Goal: Information Seeking & Learning: Learn about a topic

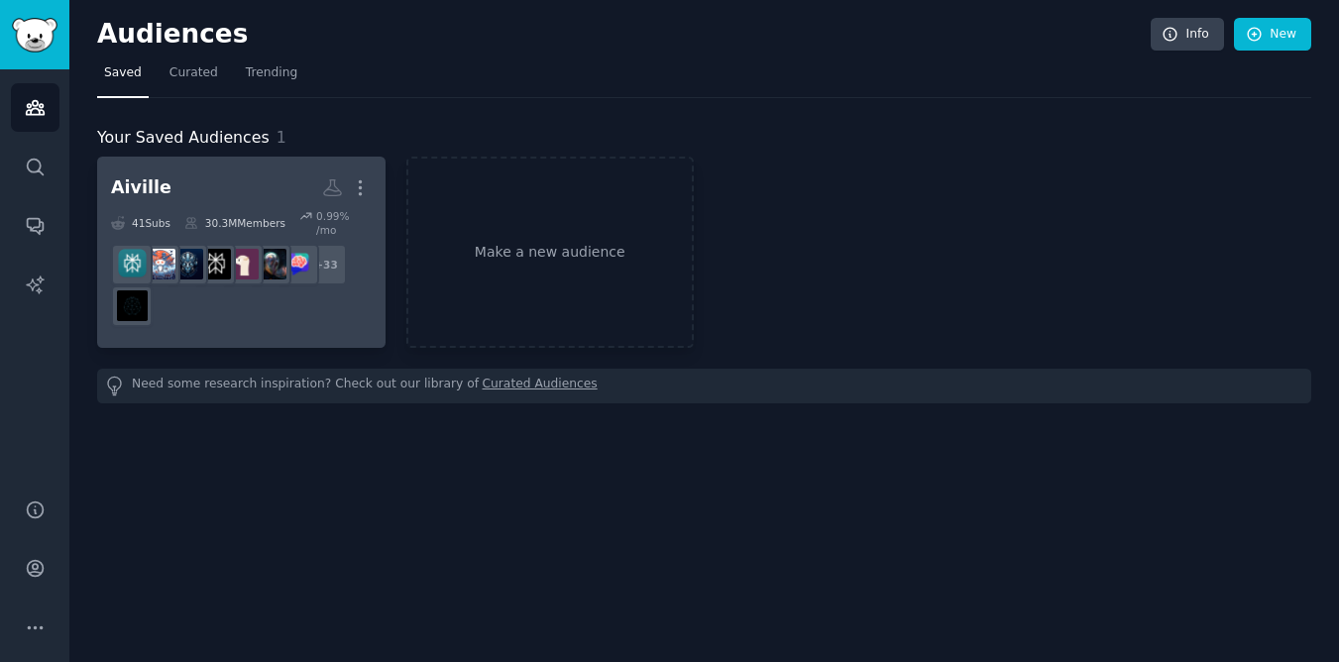
click at [221, 189] on h2 "Aiville More" at bounding box center [241, 187] width 261 height 35
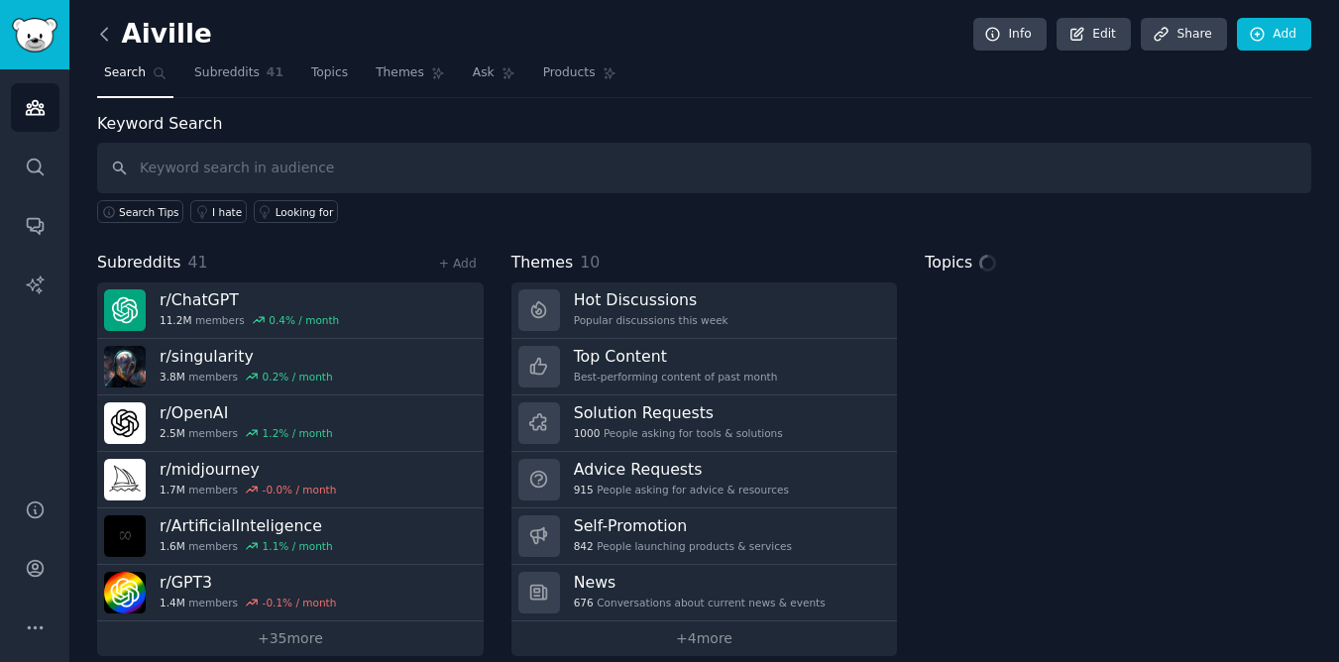
click at [106, 34] on icon at bounding box center [104, 34] width 21 height 21
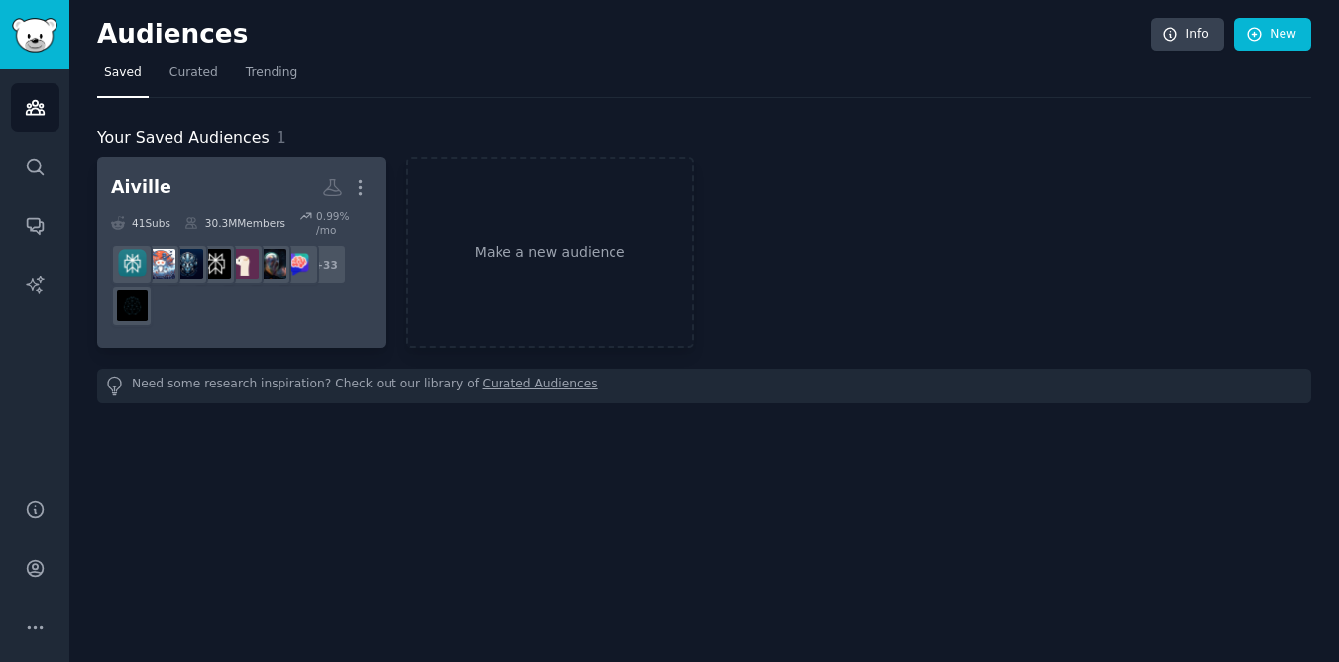
click at [146, 185] on div "Aiville" at bounding box center [141, 187] width 60 height 25
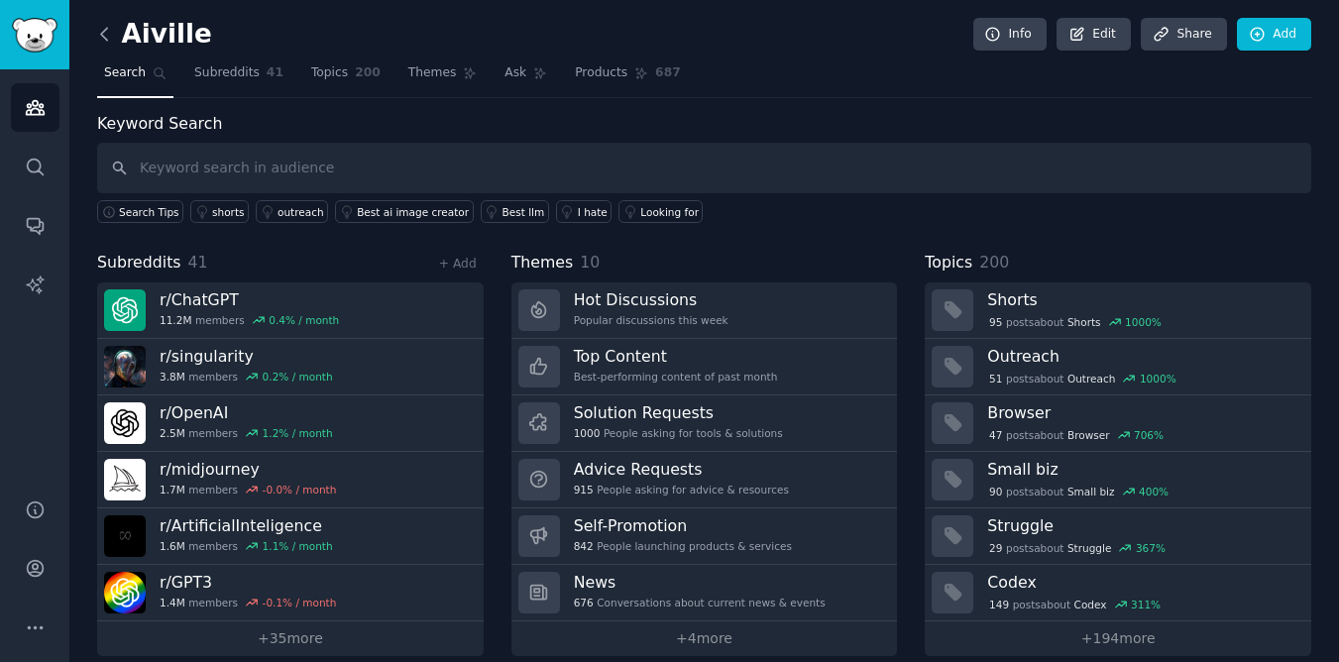
click at [103, 38] on icon at bounding box center [104, 34] width 6 height 12
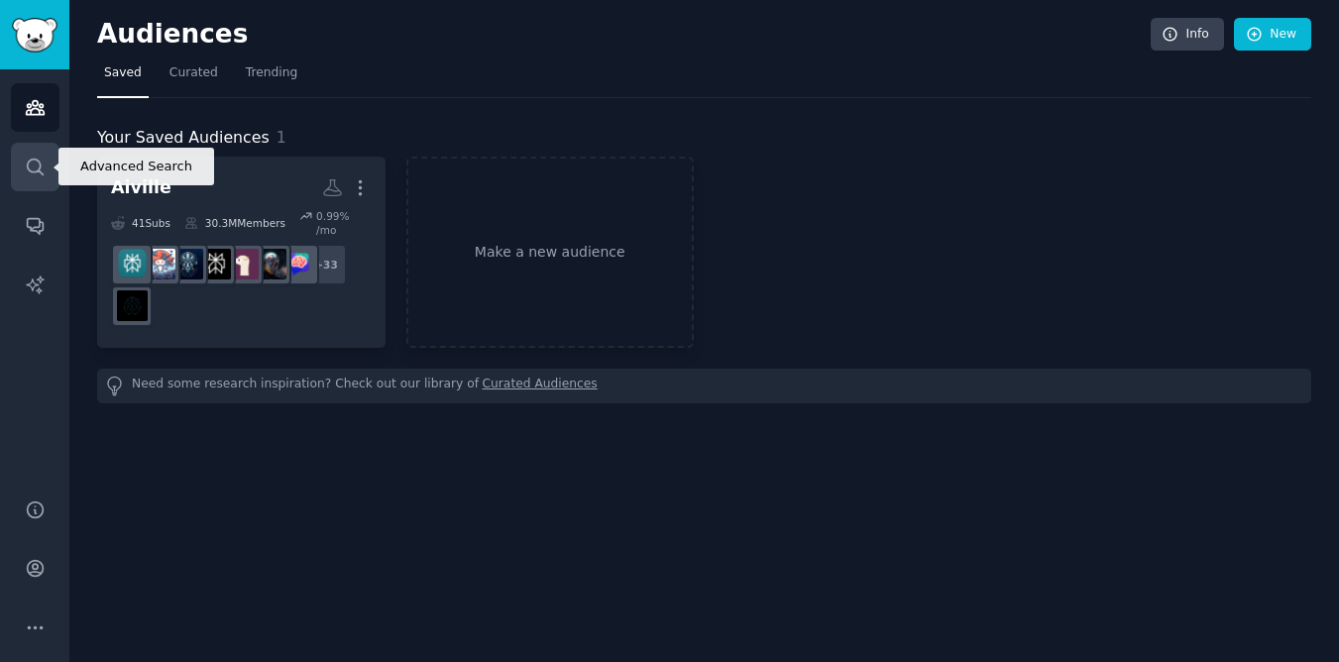
click at [31, 167] on icon "Sidebar" at bounding box center [35, 167] width 21 height 21
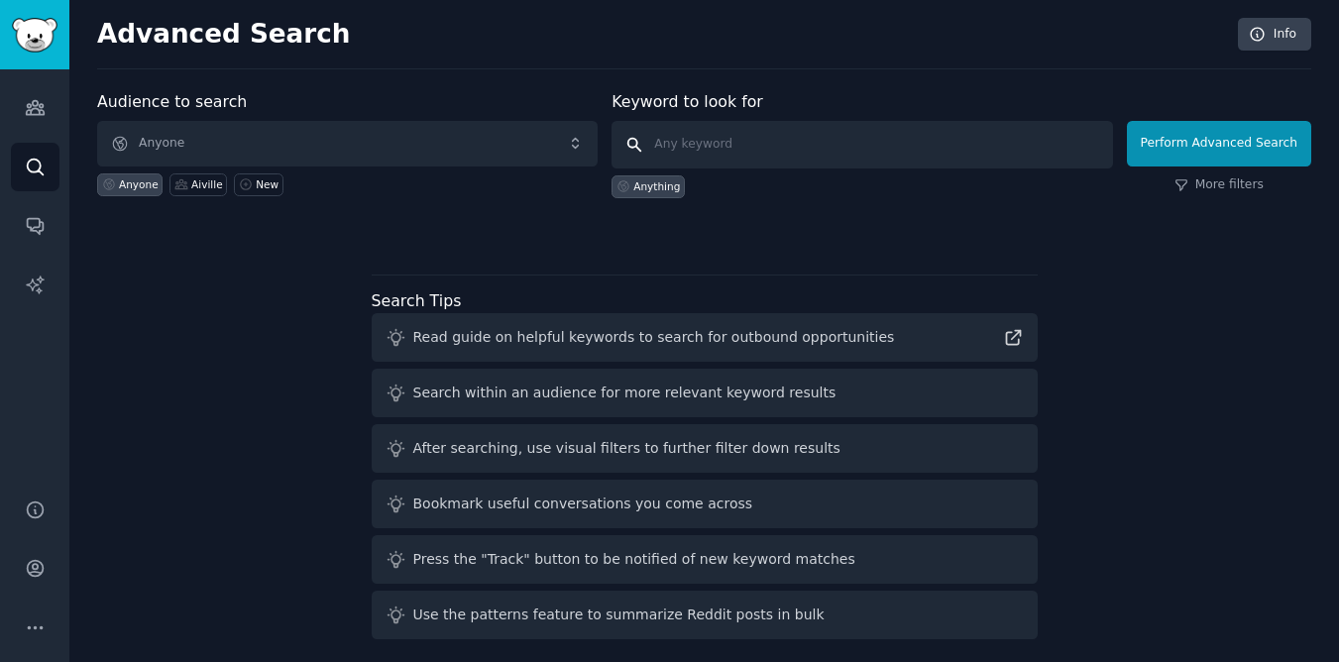
click at [742, 155] on input "text" at bounding box center [861, 145] width 500 height 48
type input "bbq"
click button "Perform Advanced Search" at bounding box center [1219, 144] width 184 height 46
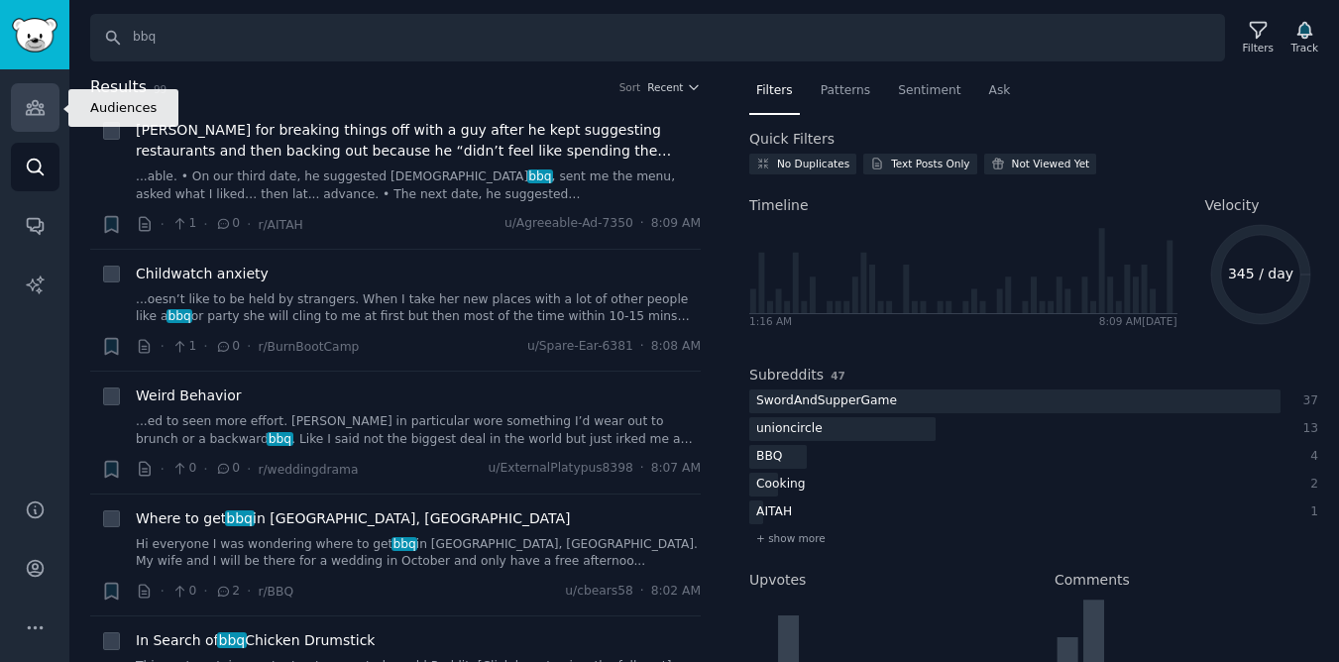
click at [42, 106] on icon "Sidebar" at bounding box center [35, 108] width 18 height 14
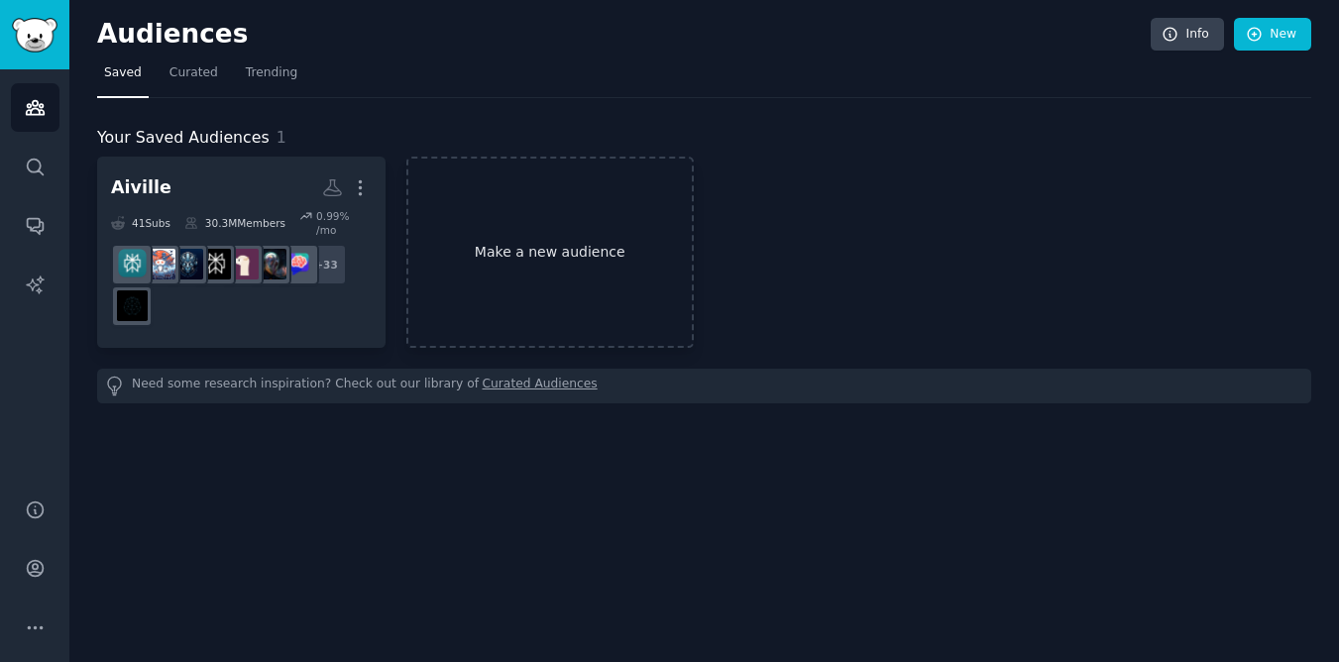
click at [557, 265] on link "Make a new audience" at bounding box center [550, 252] width 288 height 191
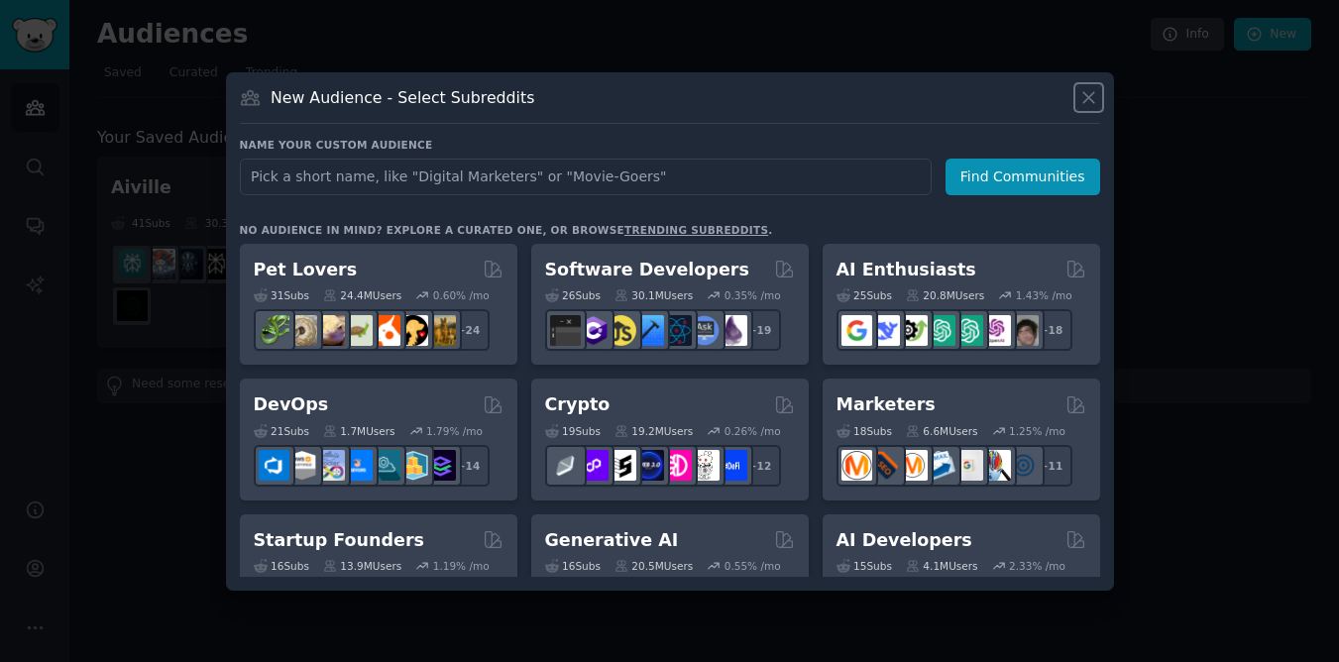
click at [1094, 98] on icon at bounding box center [1088, 97] width 21 height 21
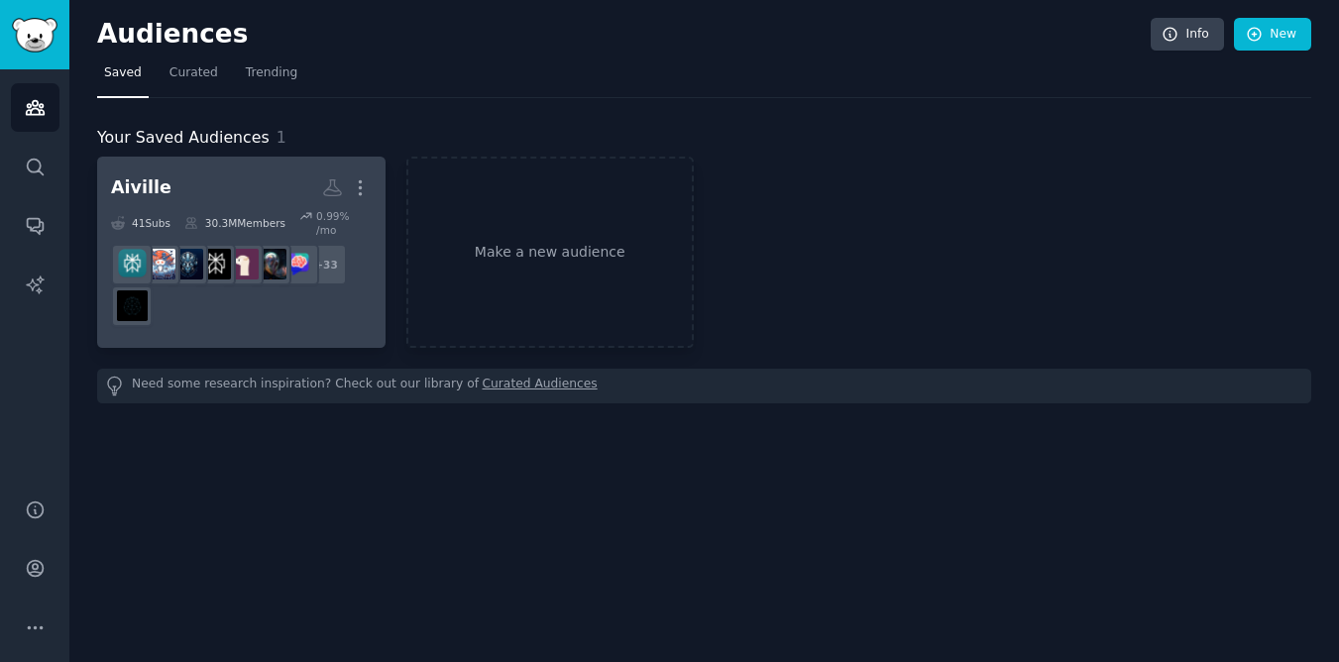
click at [138, 182] on div "Aiville" at bounding box center [141, 187] width 60 height 25
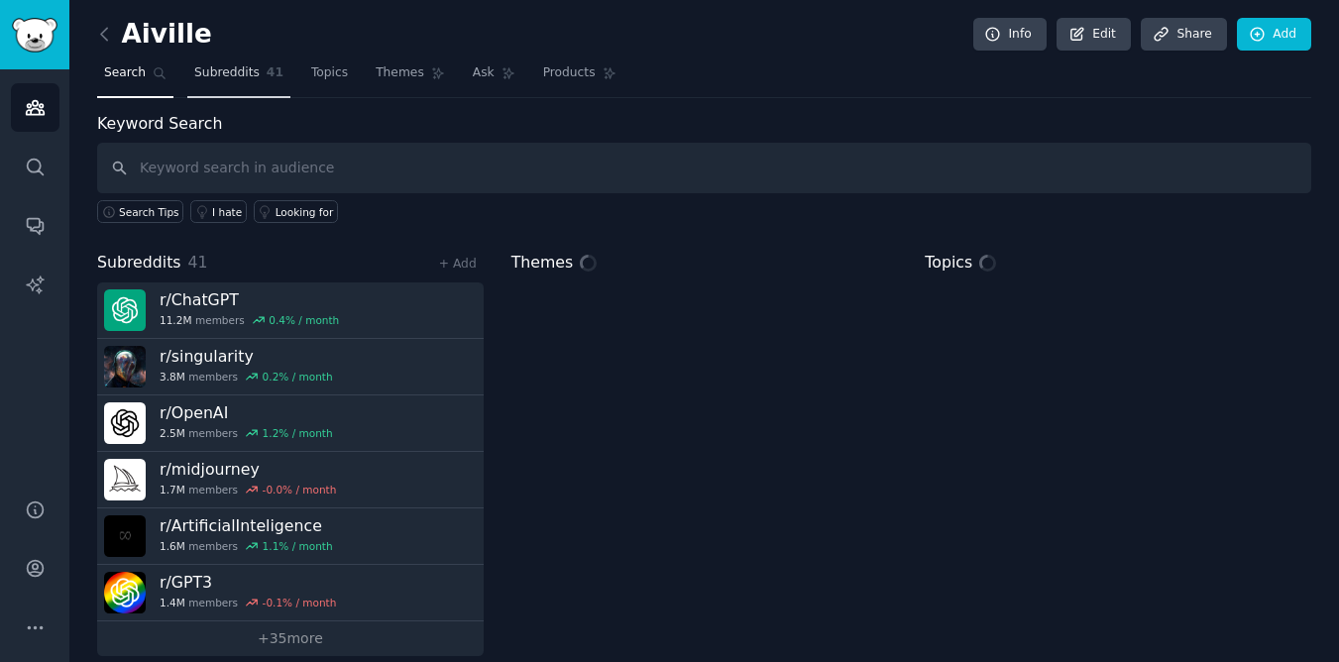
click at [230, 67] on span "Subreddits" at bounding box center [226, 73] width 65 height 18
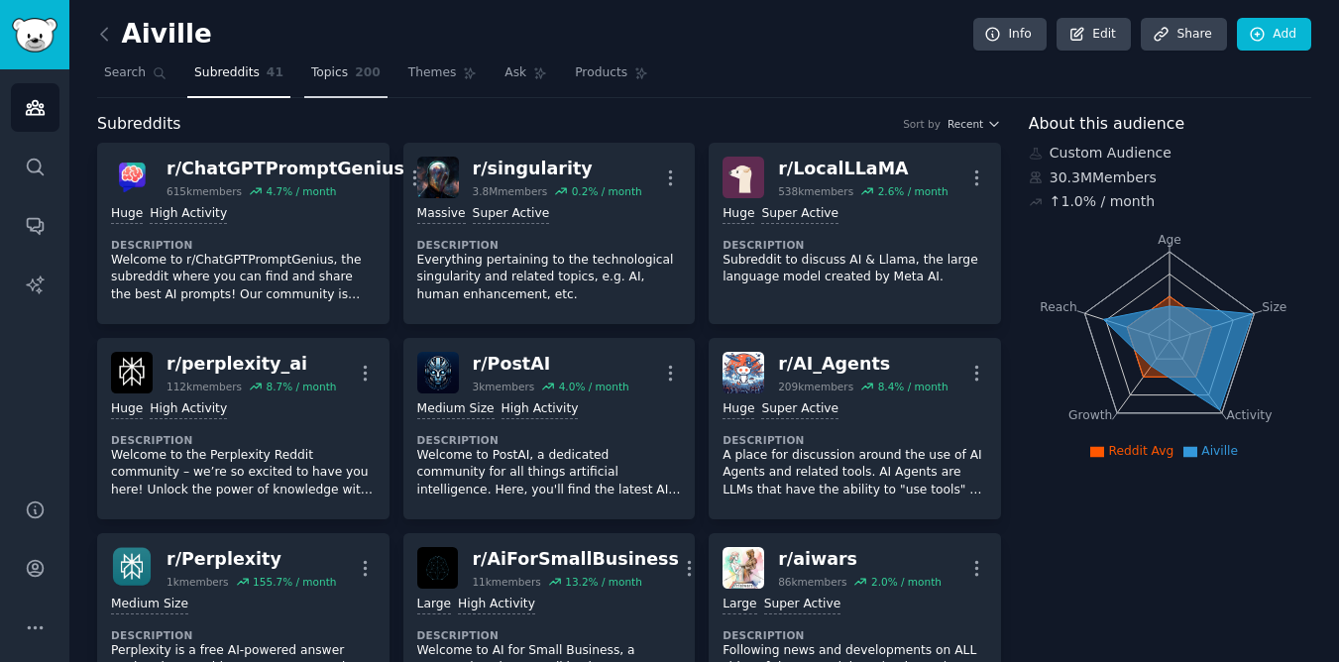
click at [355, 67] on span "200" at bounding box center [368, 73] width 26 height 18
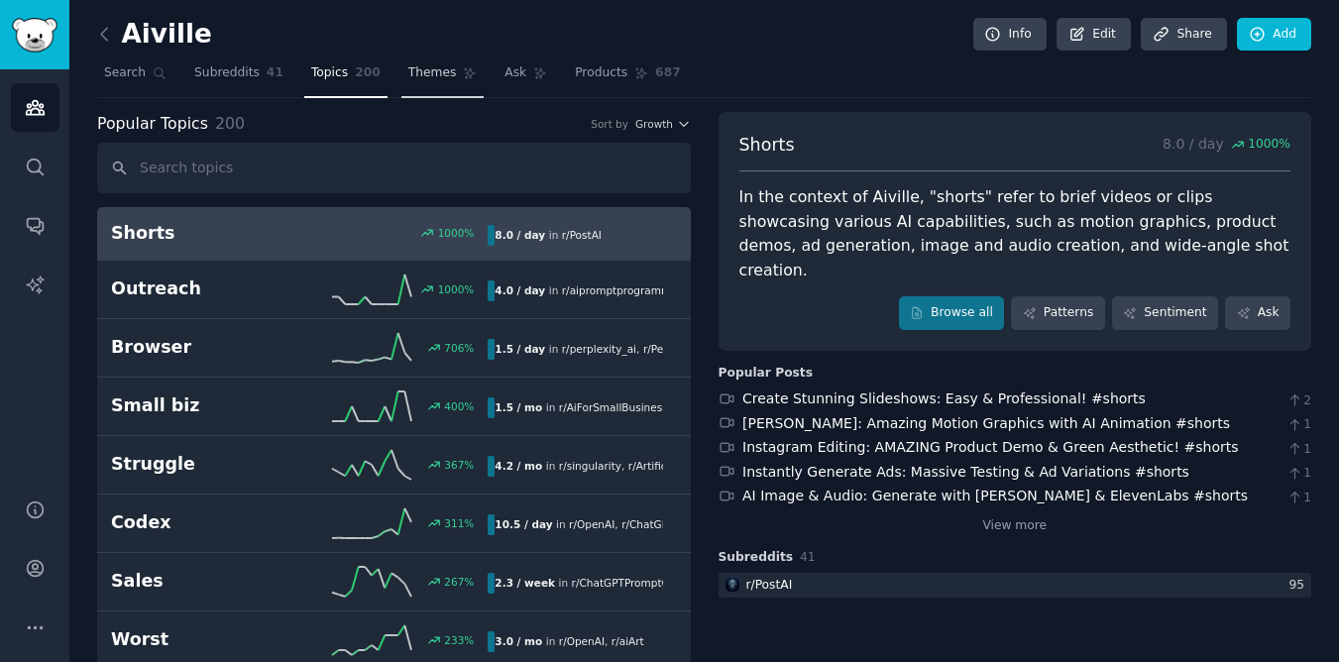
click at [424, 67] on span "Themes" at bounding box center [432, 73] width 49 height 18
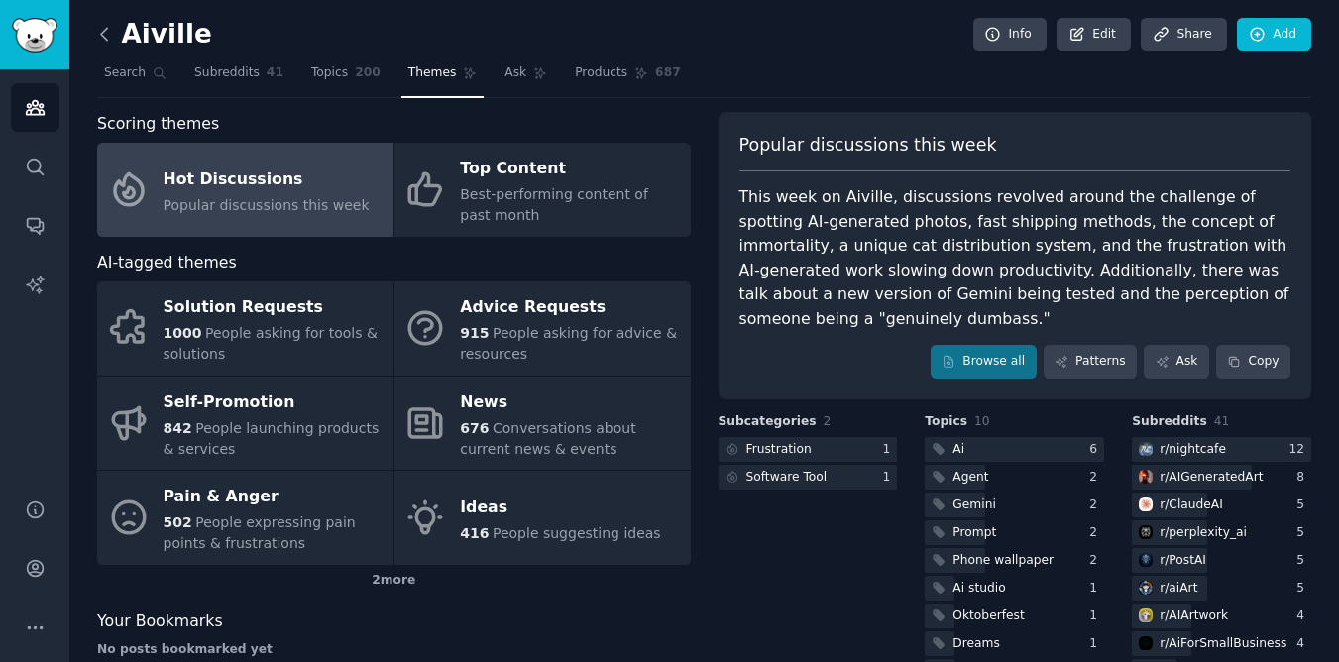
click at [98, 29] on icon at bounding box center [104, 34] width 21 height 21
